Goal: Navigation & Orientation: Find specific page/section

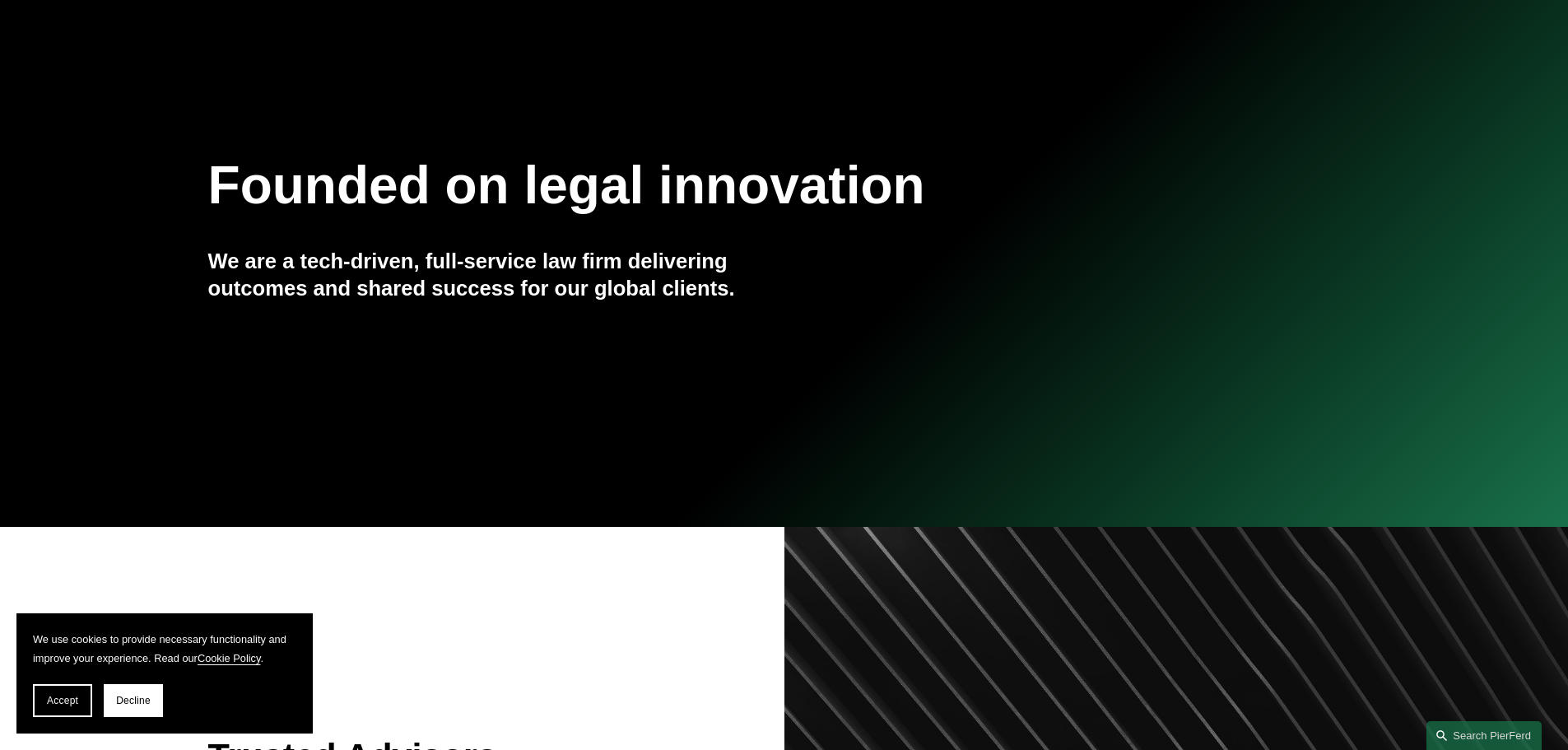
scroll to position [164, 0]
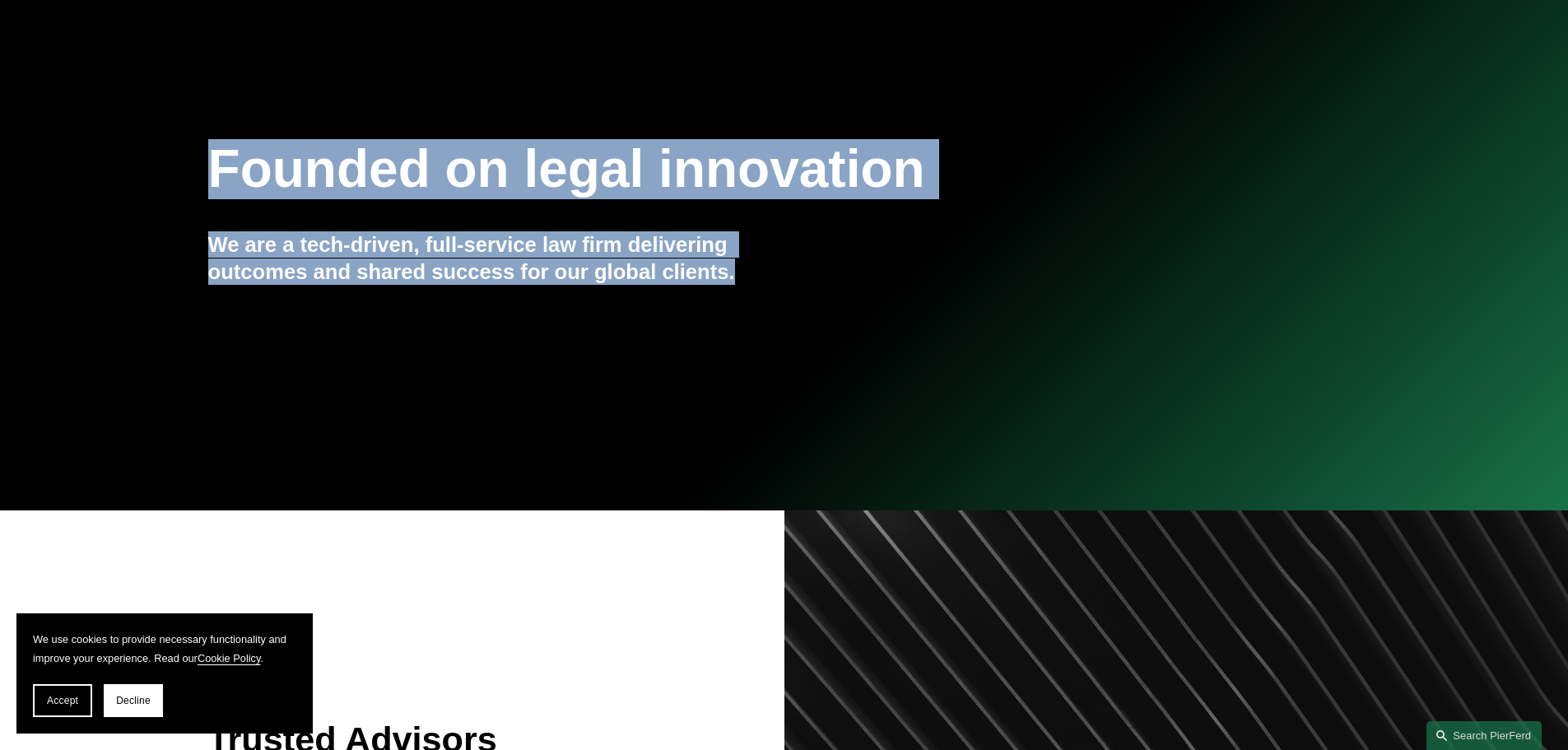
drag, startPoint x: 210, startPoint y: 167, endPoint x: 745, endPoint y: 269, distance: 544.6
click at [745, 269] on div "Founded on legal innovation We are a tech-driven, full-service law firm deliver…" at bounding box center [784, 244] width 1568 height 223
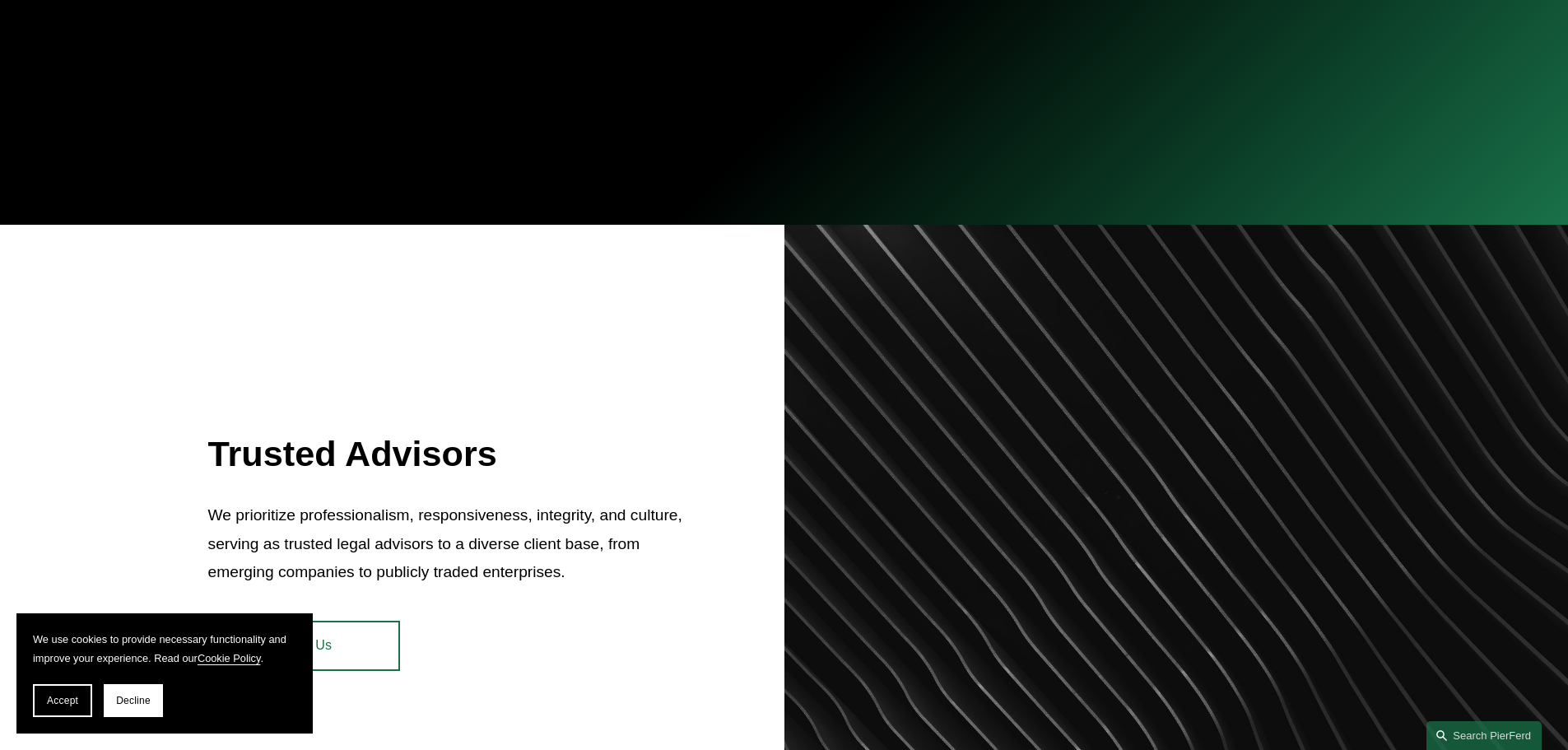
scroll to position [659, 0]
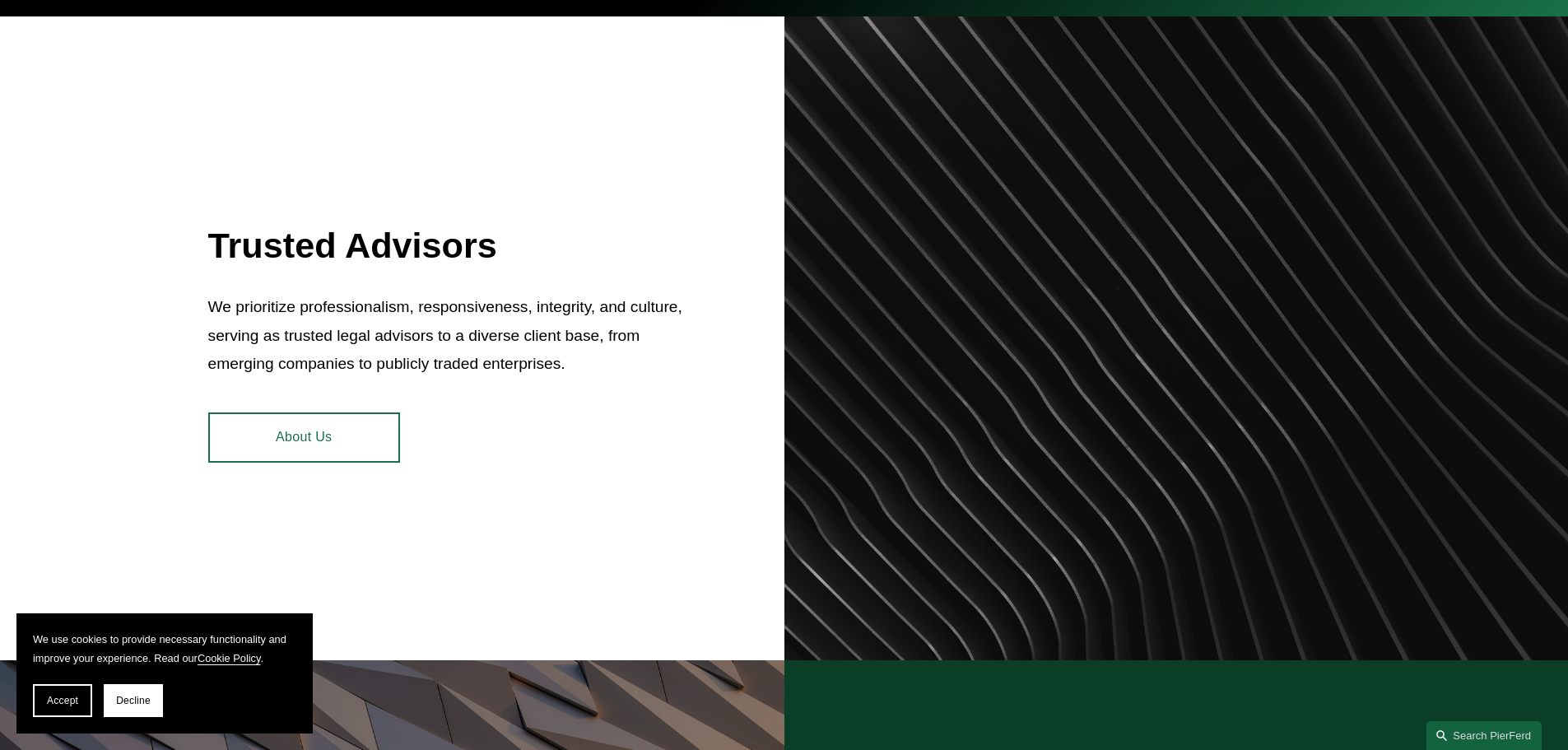
click at [325, 430] on link "About Us" at bounding box center [304, 436] width 192 height 49
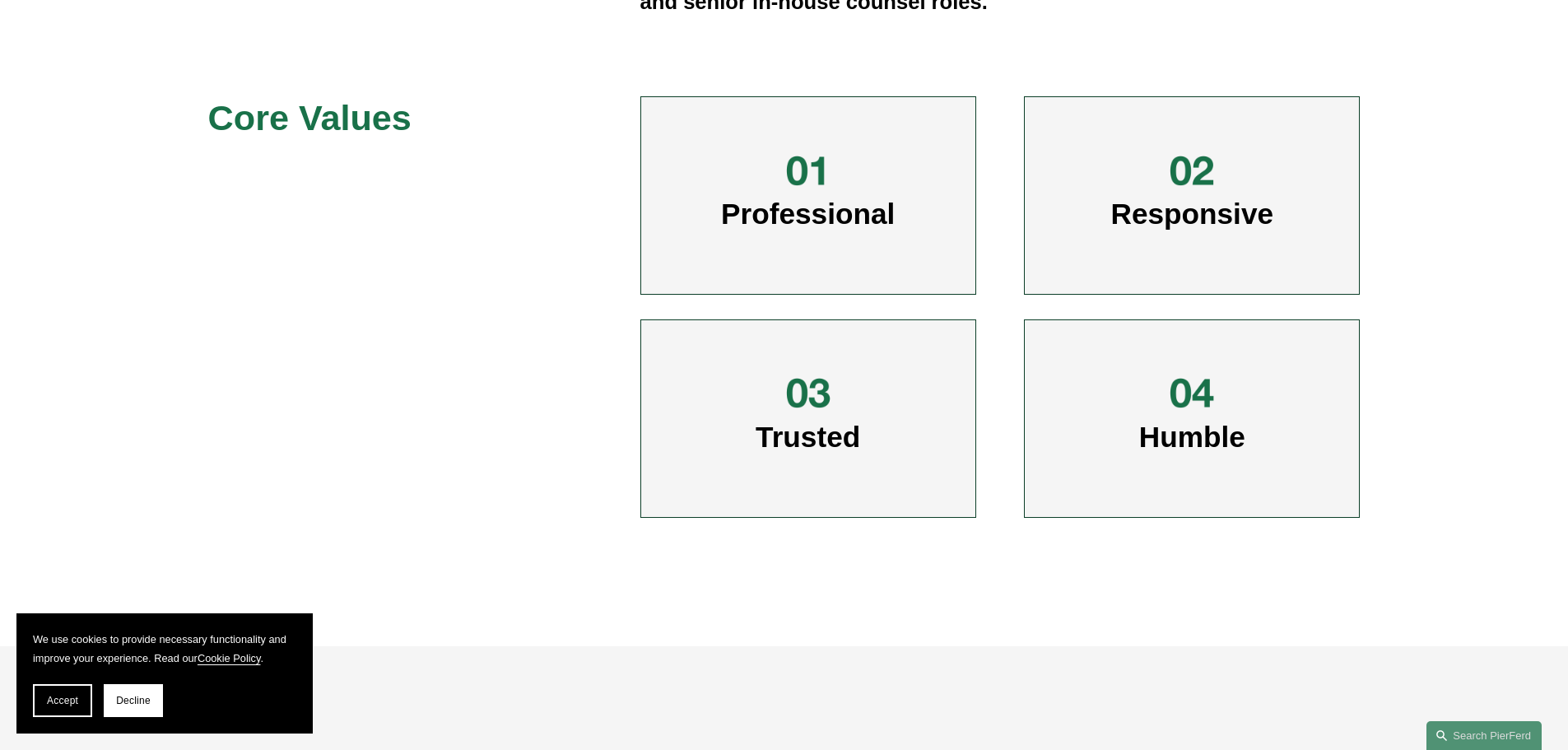
scroll to position [823, 0]
click at [1210, 417] on div at bounding box center [1191, 392] width 49 height 49
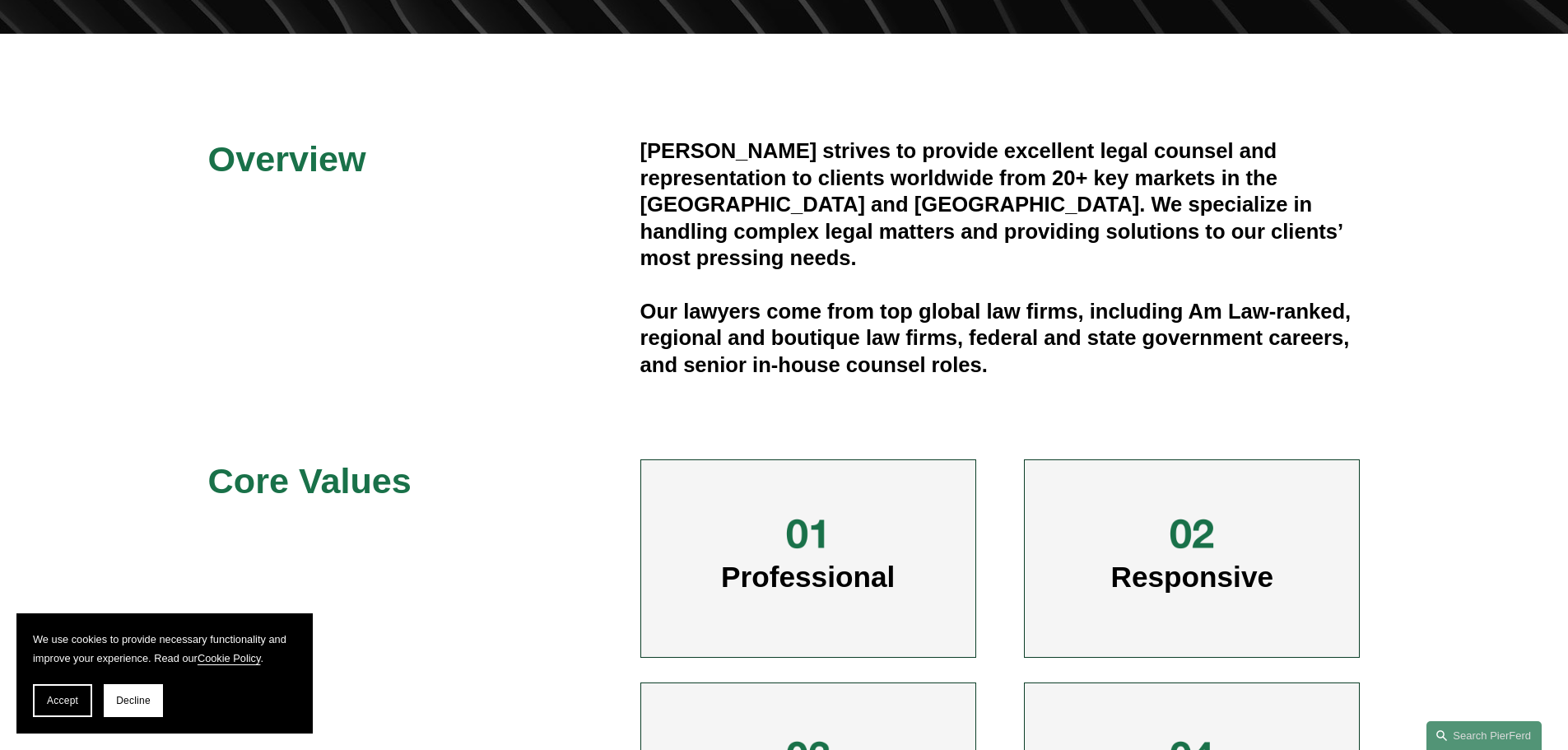
scroll to position [412, 0]
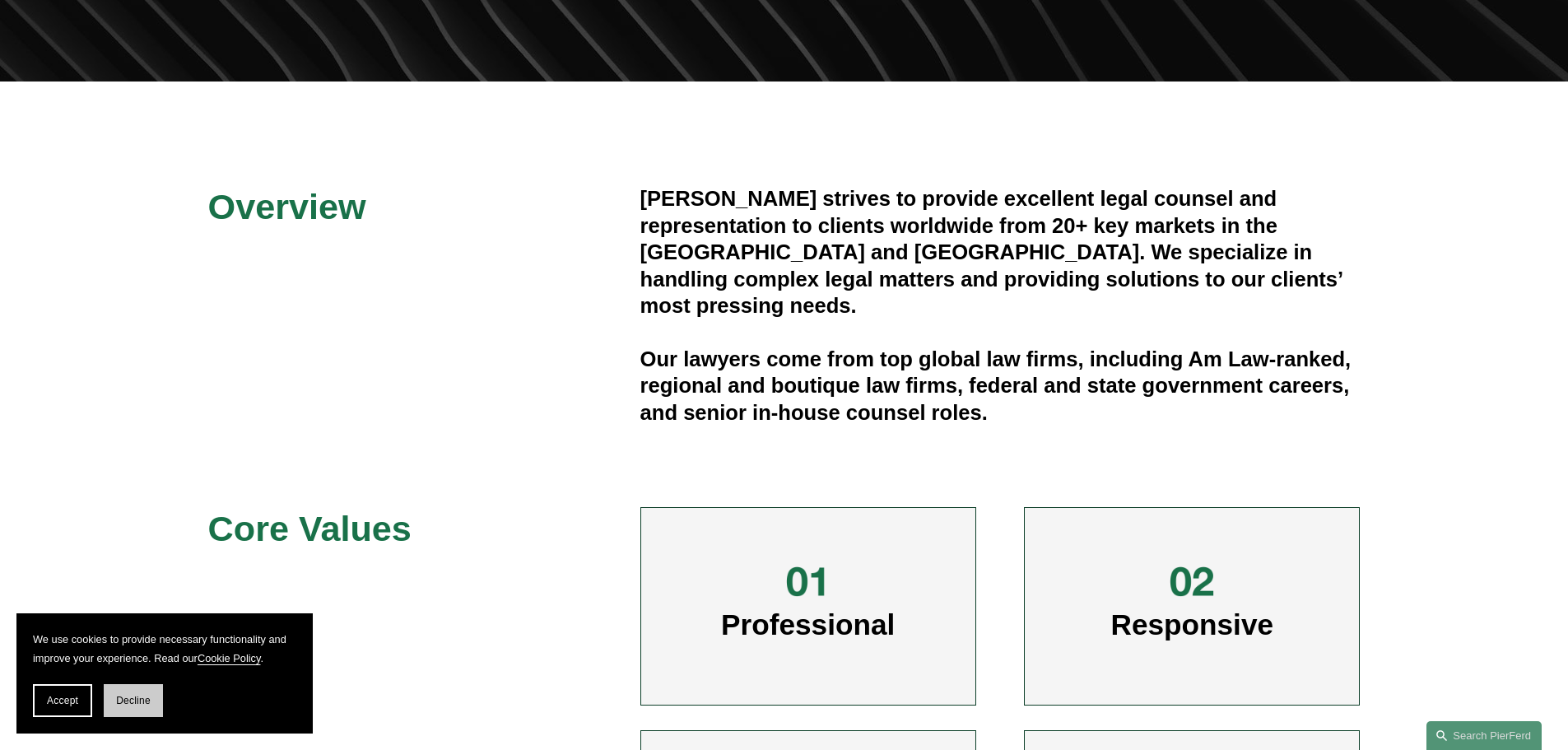
click at [128, 705] on span "Decline" at bounding box center [133, 700] width 34 height 12
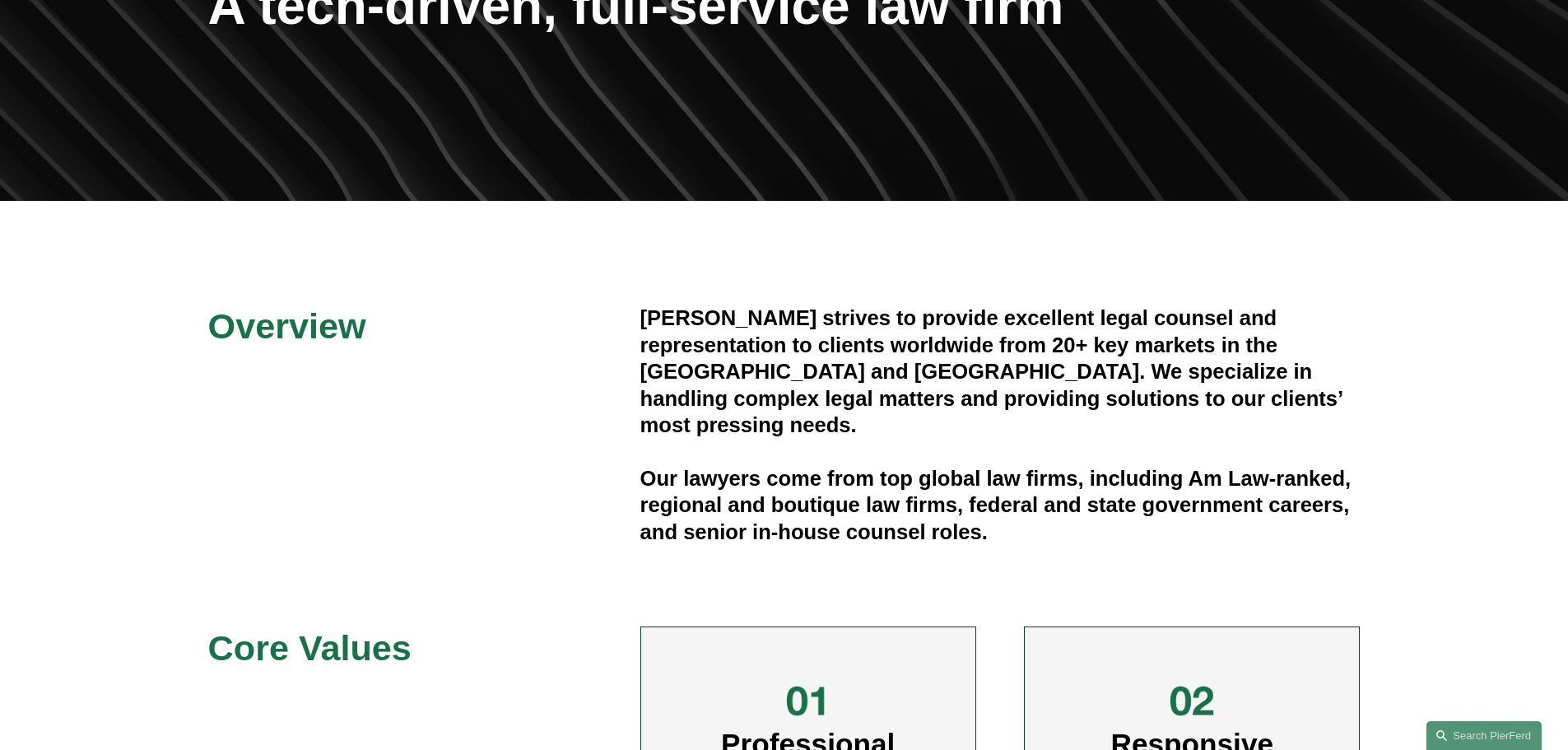
scroll to position [0, 0]
